Goal: Obtain resource: Obtain resource

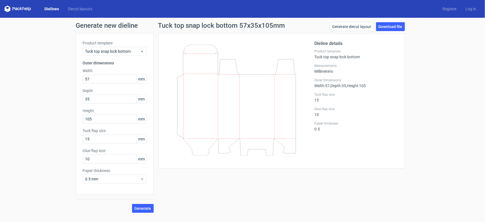
click at [47, 9] on link "Dielines" at bounding box center [51, 9] width 23 height 6
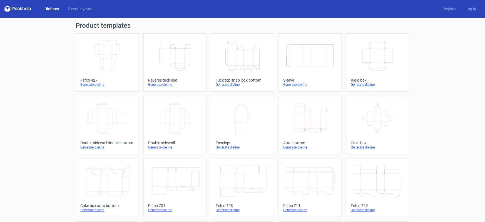
click at [110, 72] on div "Width Depth Height" at bounding box center [108, 56] width 54 height 36
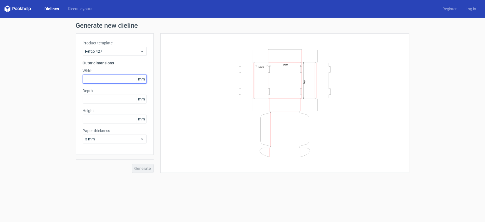
click at [105, 83] on input "text" at bounding box center [115, 79] width 64 height 9
type input "305"
type input "229"
click at [113, 119] on input "text" at bounding box center [115, 119] width 64 height 9
type input "1"
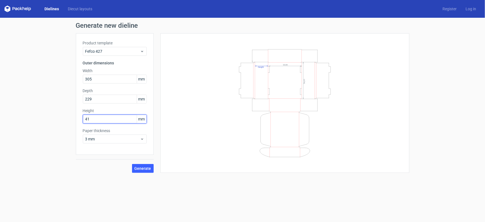
type input "41"
click at [132, 164] on button "Generate" at bounding box center [143, 168] width 22 height 9
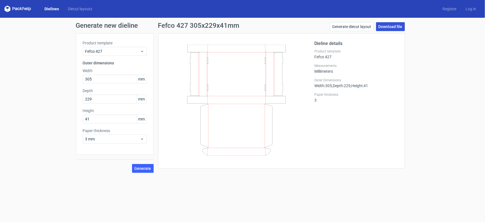
click at [394, 28] on link "Download file" at bounding box center [390, 26] width 29 height 9
click at [142, 142] on div "3 mm" at bounding box center [115, 139] width 64 height 9
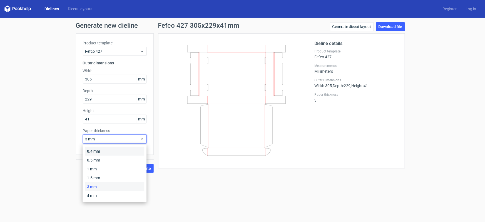
click at [105, 151] on div "0.4 mm" at bounding box center [115, 151] width 60 height 9
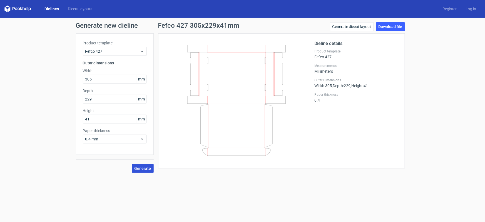
click at [143, 167] on span "Generate" at bounding box center [143, 169] width 17 height 4
click at [350, 27] on link "Generate diecut layout" at bounding box center [352, 26] width 44 height 9
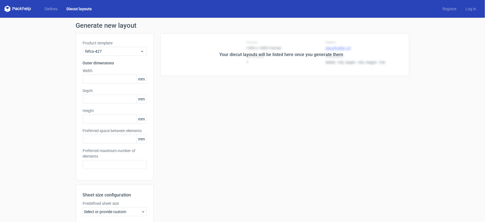
type input "305"
type input "229"
type input "41"
type input "5"
type input "48"
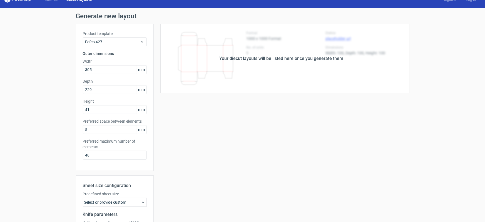
scroll to position [1, 0]
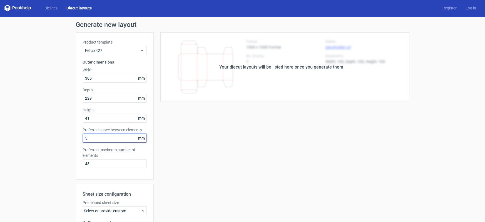
click at [121, 139] on input "5" at bounding box center [115, 138] width 64 height 9
drag, startPoint x: 124, startPoint y: 138, endPoint x: 78, endPoint y: 142, distance: 46.4
click at [78, 142] on div "Product template Fefco 427 Outer dimensions Width 305 mm Depth 229 mm Height 41…" at bounding box center [115, 106] width 78 height 147
type input "1"
drag, startPoint x: 81, startPoint y: 129, endPoint x: 141, endPoint y: 130, distance: 59.8
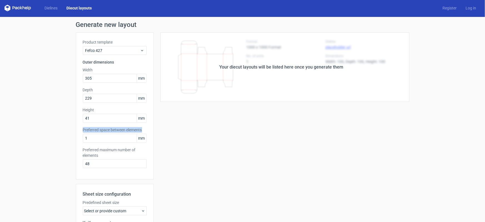
click at [141, 130] on label "Preferred space between elements" at bounding box center [115, 130] width 64 height 6
copy label "Preferred space between elements"
click at [198, 127] on div "Your diecut layouts will be listed here once you generate them Height Depth Wid…" at bounding box center [282, 164] width 256 height 262
click at [83, 9] on link "Diecut layouts" at bounding box center [79, 8] width 34 height 6
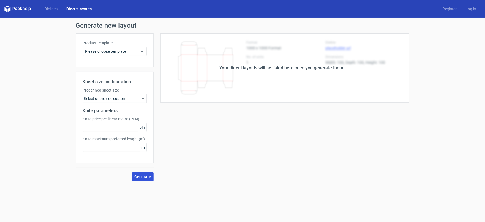
click at [148, 179] on button "Generate" at bounding box center [143, 177] width 22 height 9
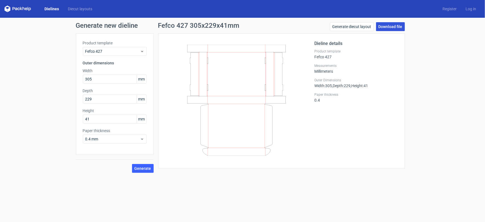
click at [388, 26] on link "Download file" at bounding box center [390, 26] width 29 height 9
